Goal: Information Seeking & Learning: Learn about a topic

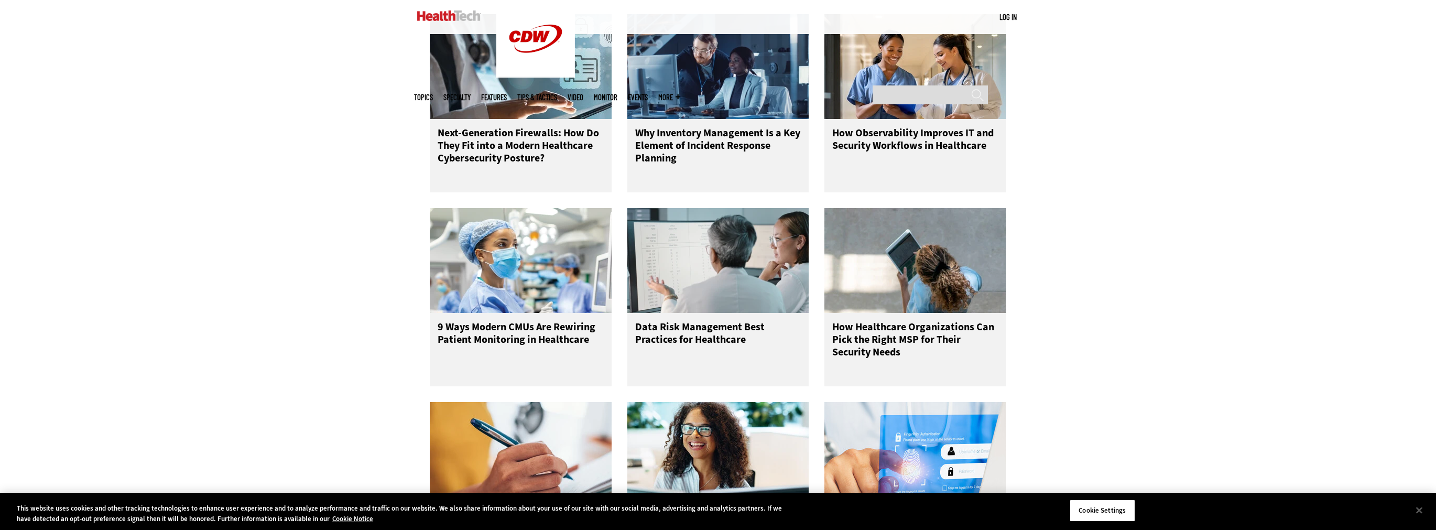
scroll to position [964, 0]
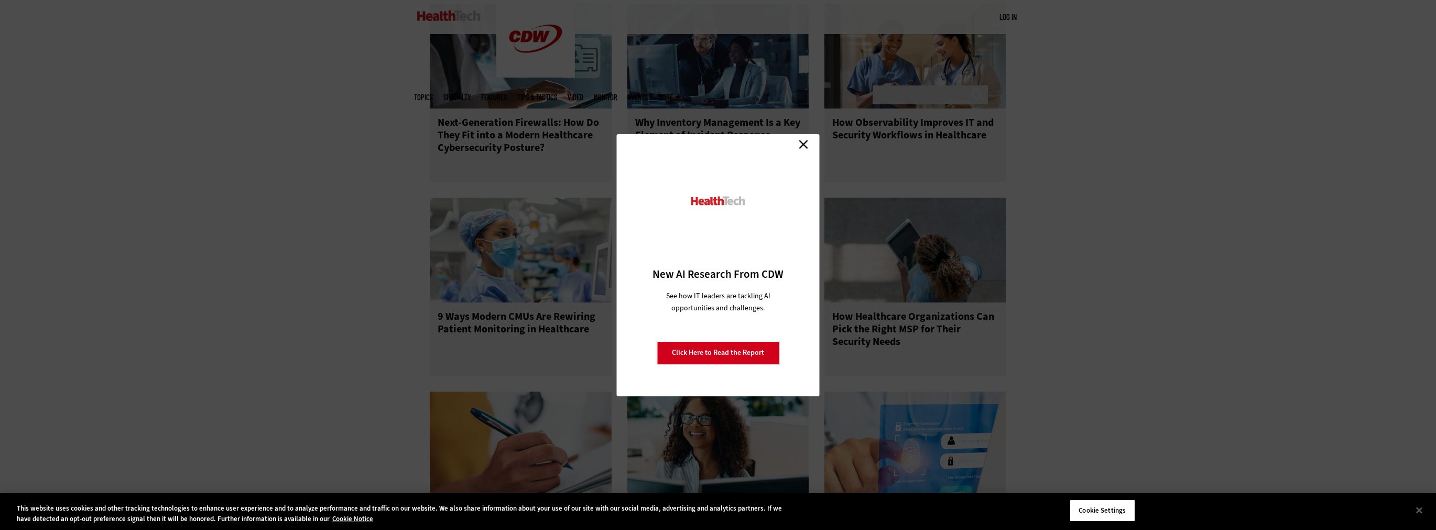
click at [801, 144] on link "Close" at bounding box center [803, 145] width 16 height 16
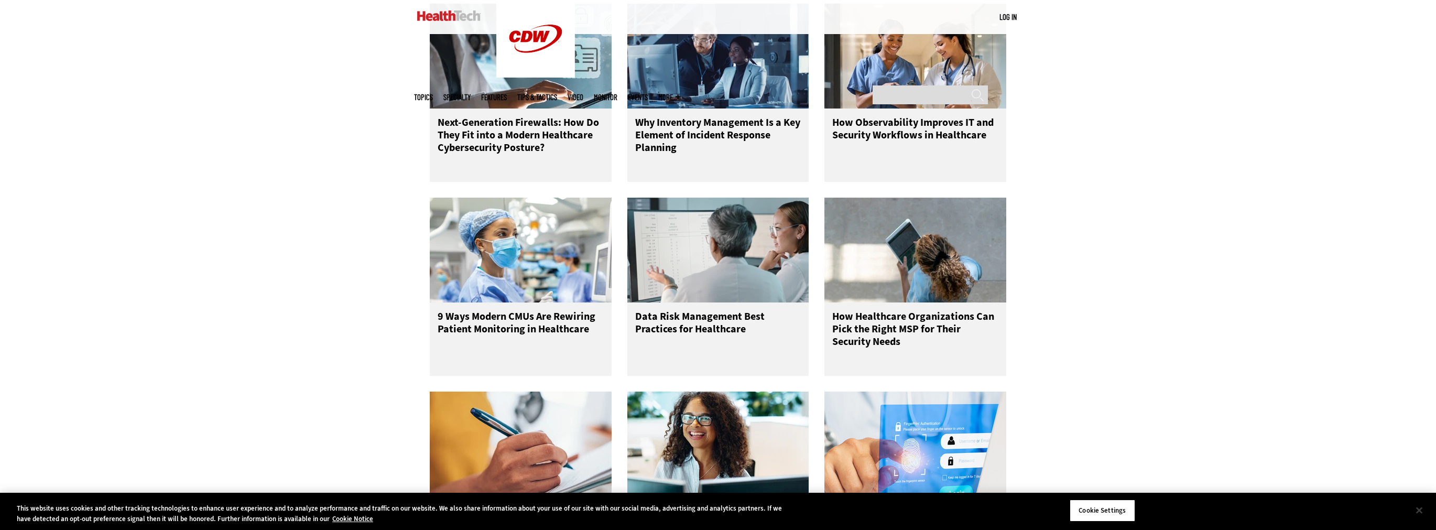
click at [1424, 509] on button "Close" at bounding box center [1418, 509] width 23 height 23
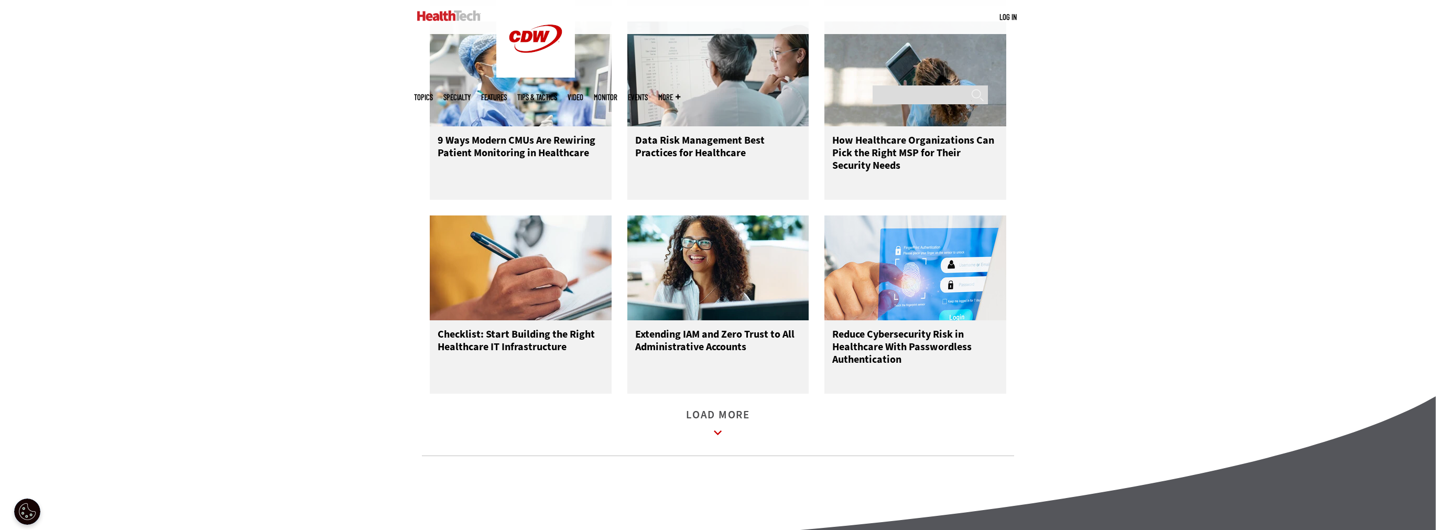
scroll to position [1174, 0]
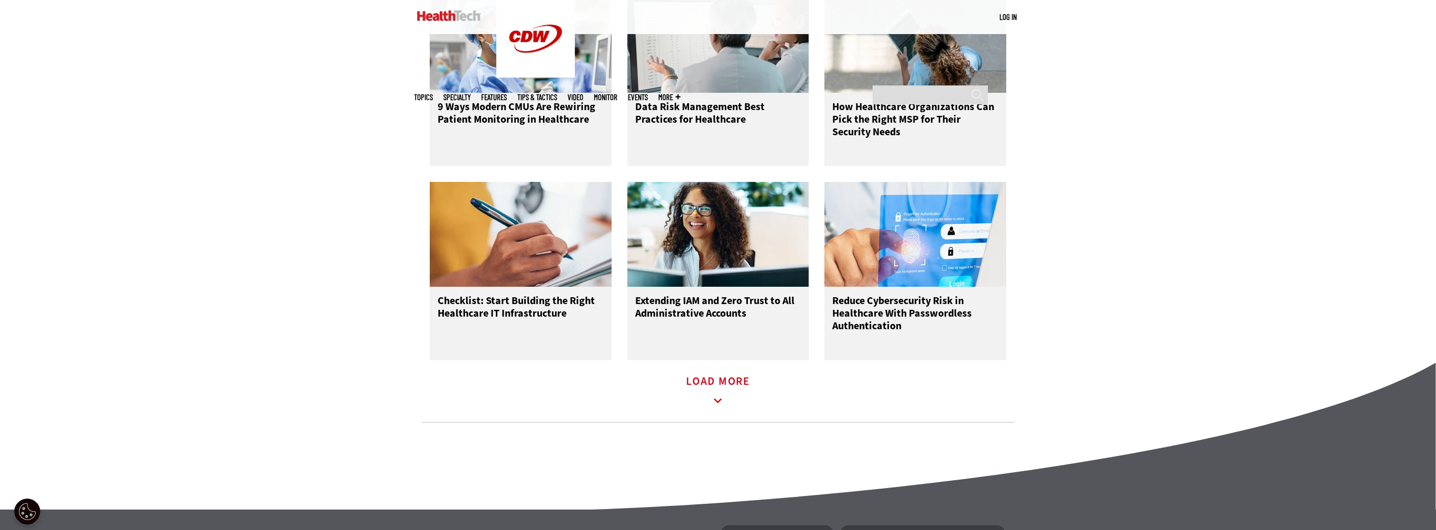
click at [720, 406] on icon at bounding box center [718, 401] width 24 height 24
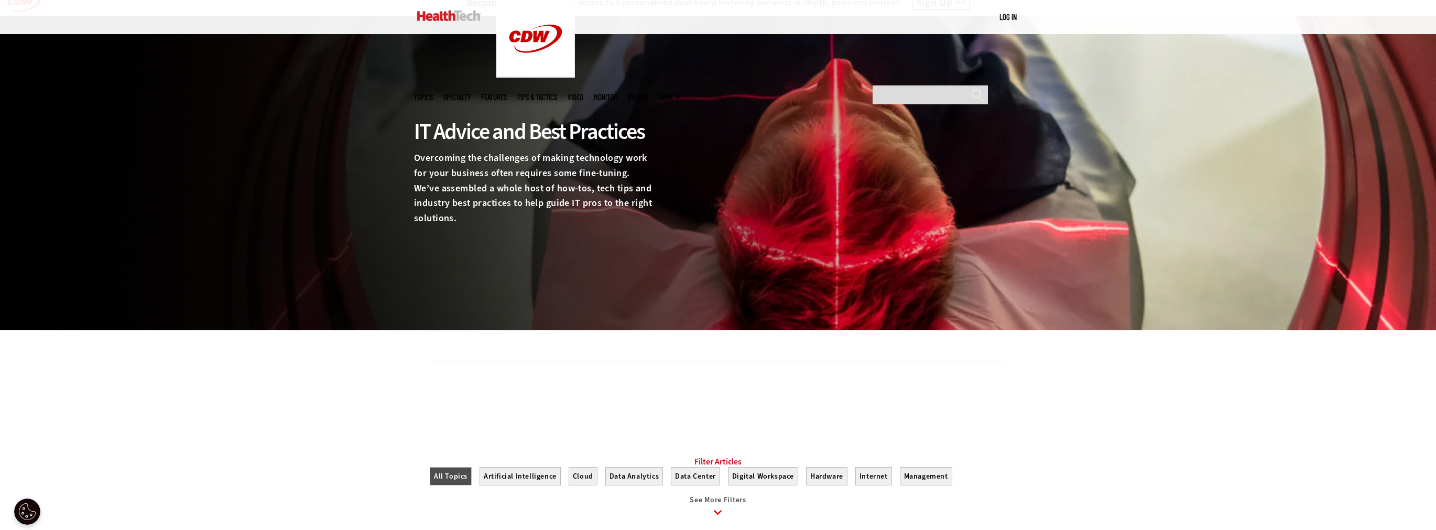
scroll to position [0, 0]
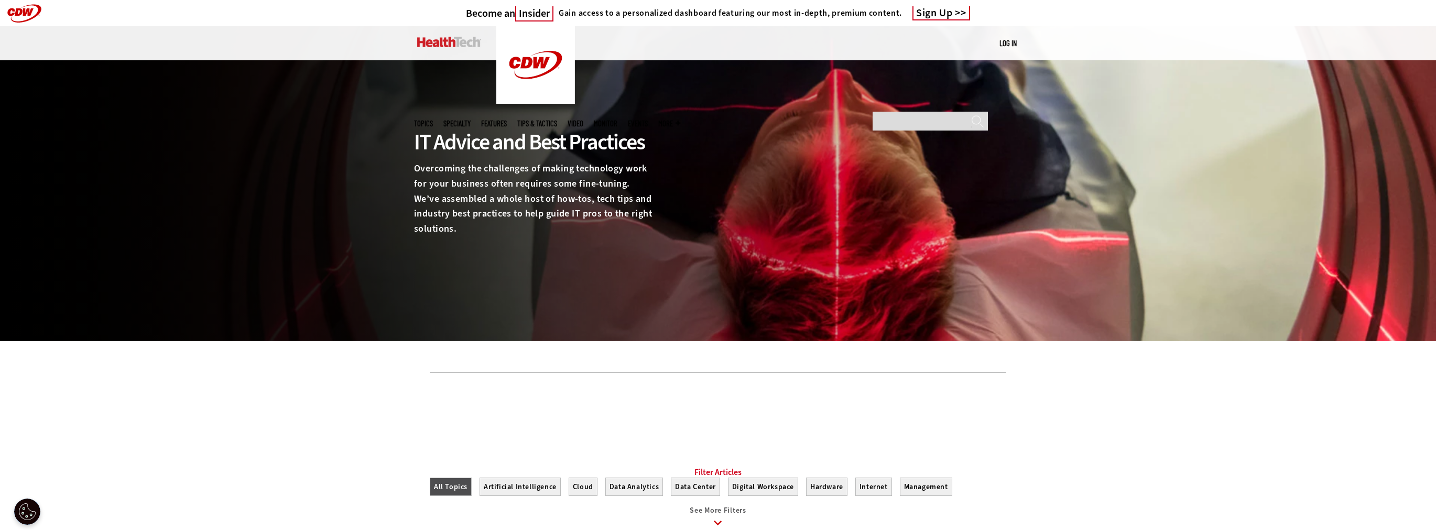
click at [433, 119] on span "Topics" at bounding box center [423, 123] width 19 height 8
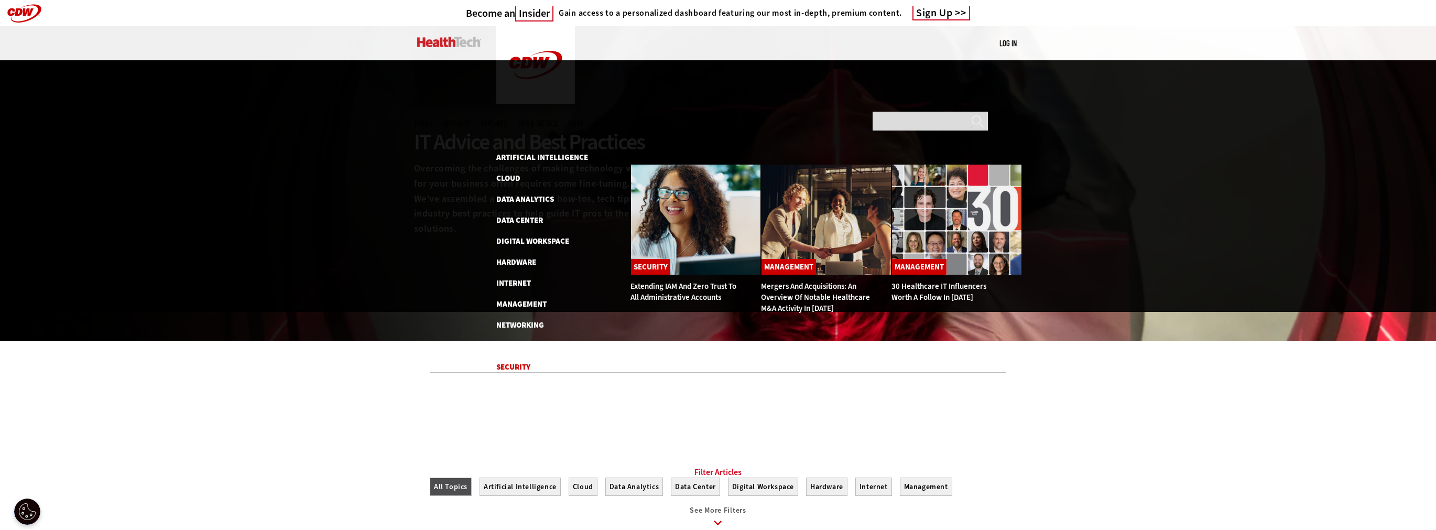
click at [519, 362] on link "Security" at bounding box center [513, 367] width 34 height 10
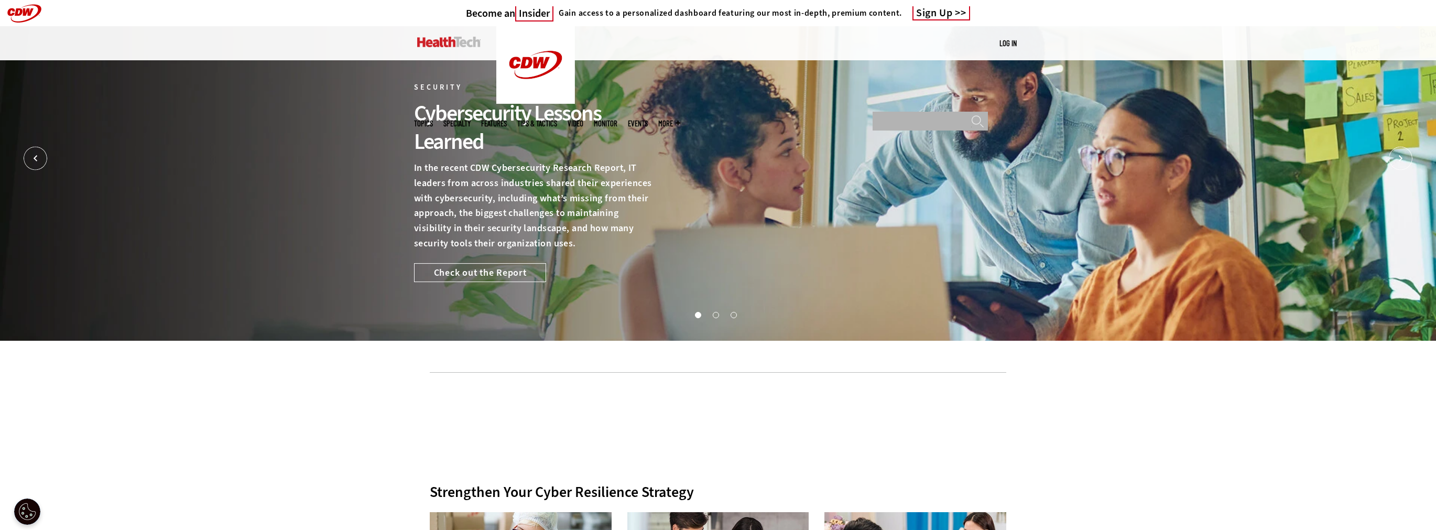
click at [945, 112] on input "Search" at bounding box center [929, 121] width 115 height 19
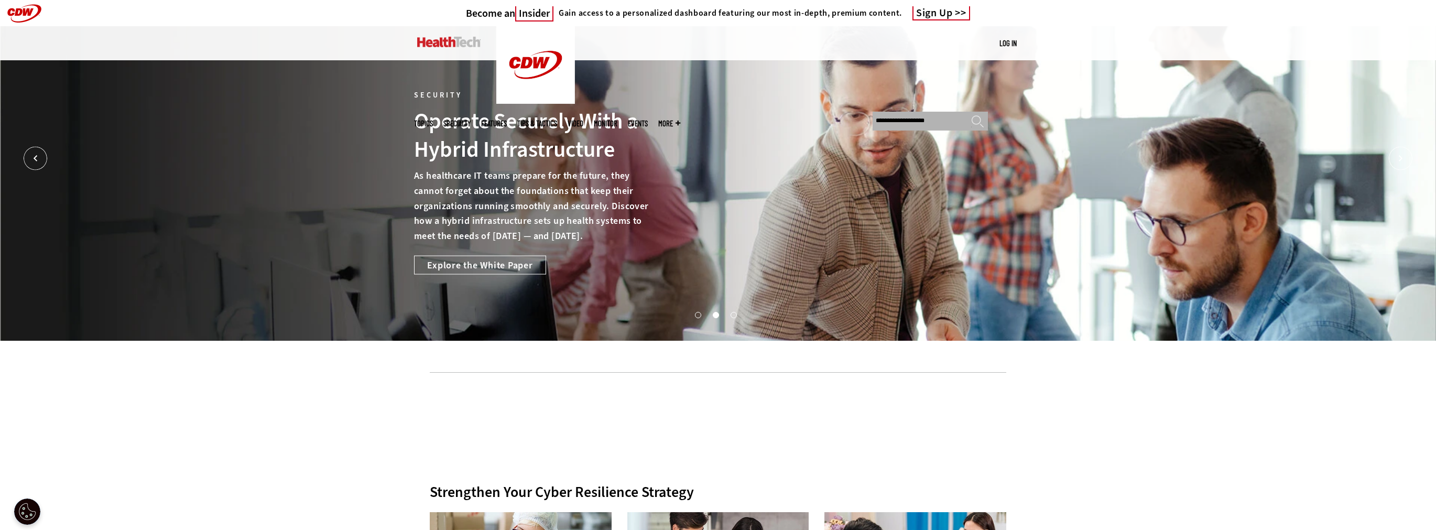
type input "**********"
click at [971, 115] on input "******" at bounding box center [977, 124] width 13 height 19
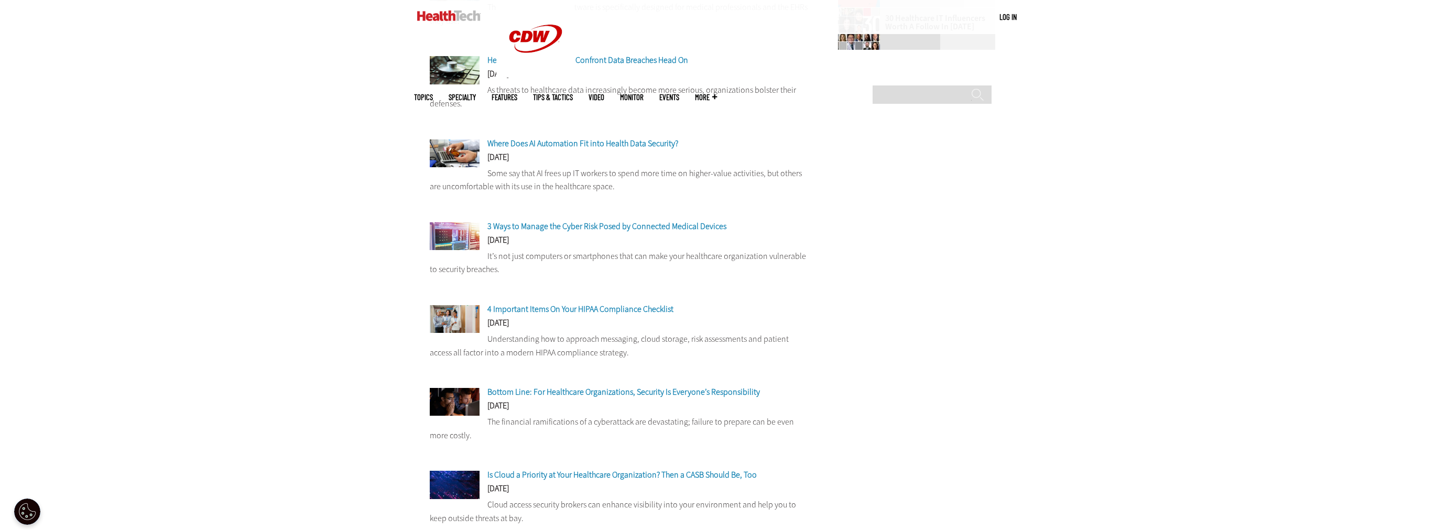
scroll to position [419, 0]
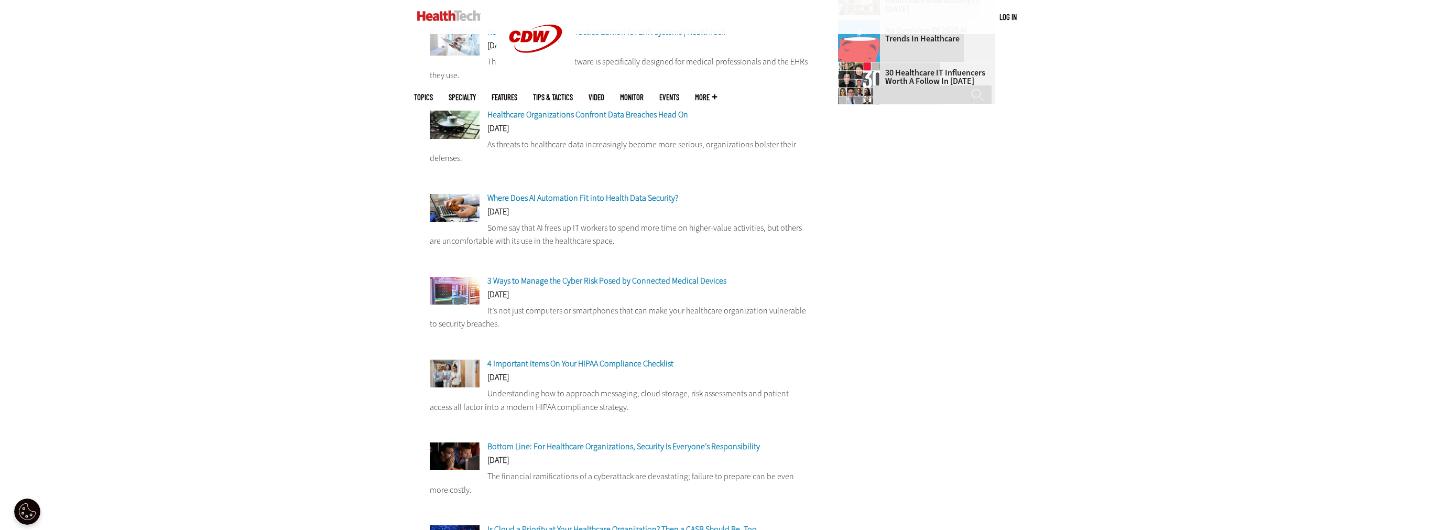
click at [618, 111] on span "Healthcare Organizations Confront Data Breaches Head On" at bounding box center [587, 114] width 201 height 11
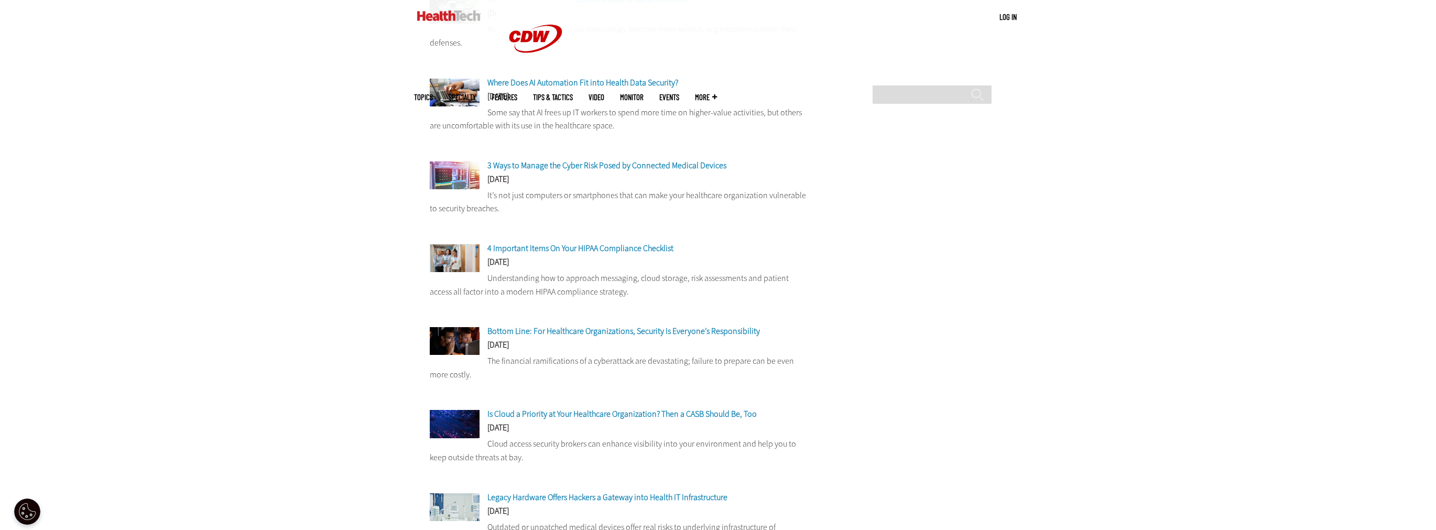
scroll to position [587, 0]
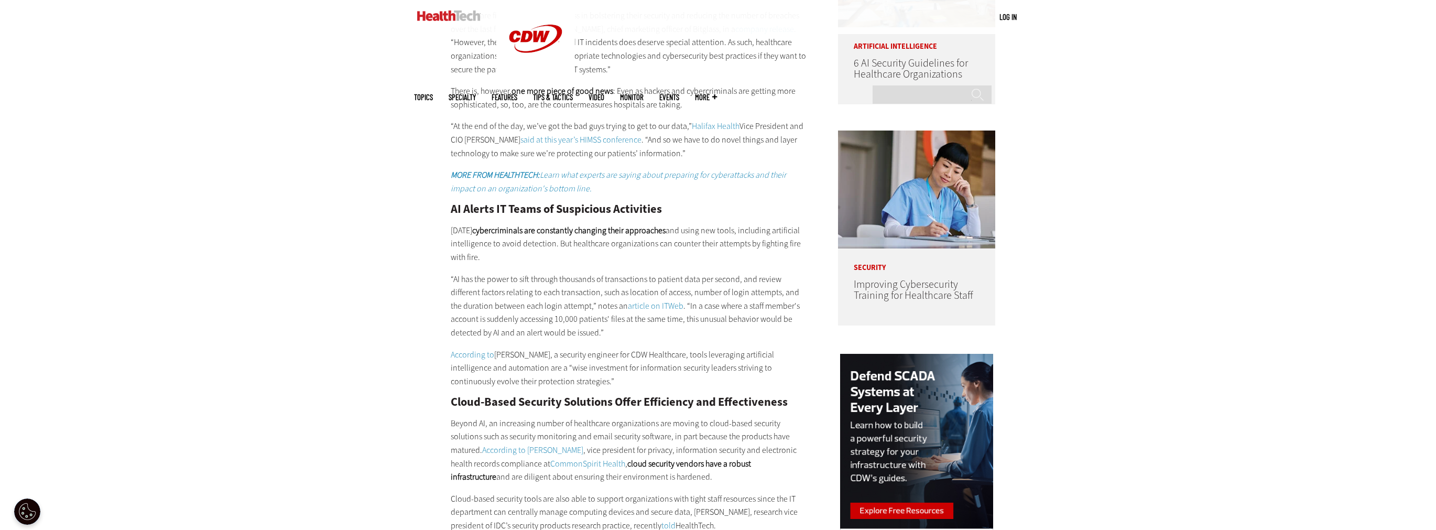
scroll to position [964, 0]
